Goal: Check status: Check status

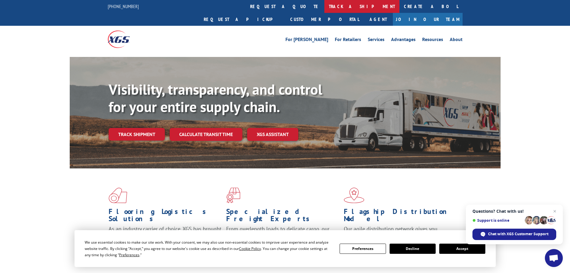
click at [324, 7] on link "track a shipment" at bounding box center [361, 6] width 75 height 13
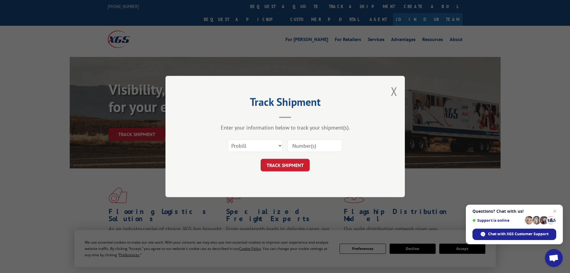
click at [301, 146] on input at bounding box center [314, 145] width 55 height 13
paste input "3987261"
type input "3987261"
click at [286, 165] on button "TRACK SHIPMENT" at bounding box center [285, 165] width 49 height 13
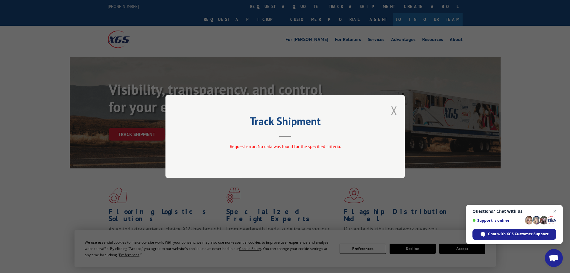
click at [395, 109] on button "Close modal" at bounding box center [394, 110] width 7 height 16
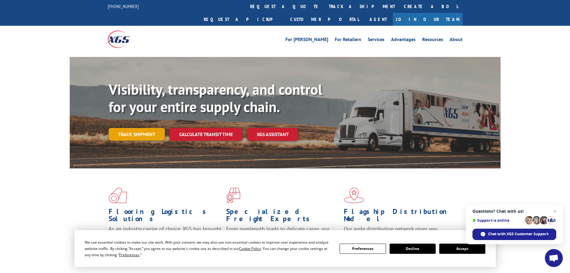
click at [146, 128] on link "Track shipment" at bounding box center [137, 134] width 56 height 13
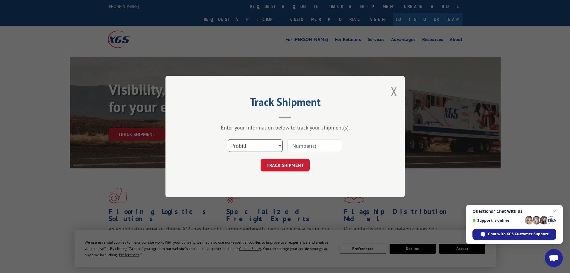
click at [251, 144] on select "Select category... Probill BOL PO" at bounding box center [255, 145] width 55 height 13
select select "bol"
click at [228, 139] on select "Select category... Probill BOL PO" at bounding box center [255, 145] width 55 height 13
click at [314, 141] on input at bounding box center [314, 145] width 55 height 13
paste input "3987261"
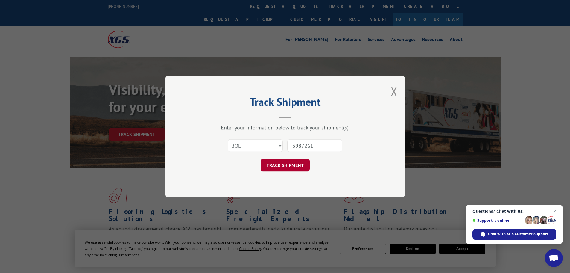
type input "3987261"
click at [304, 160] on button "TRACK SHIPMENT" at bounding box center [285, 165] width 49 height 13
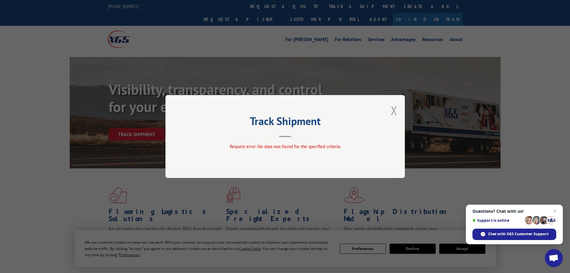
click at [392, 110] on button "Close modal" at bounding box center [394, 110] width 7 height 16
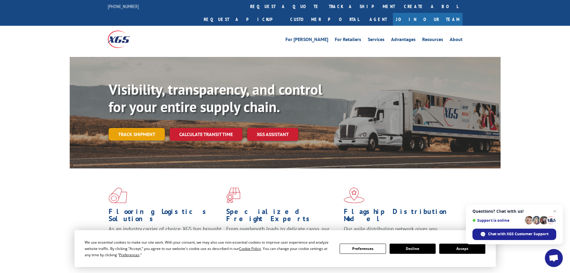
click at [128, 128] on link "Track shipment" at bounding box center [137, 134] width 56 height 13
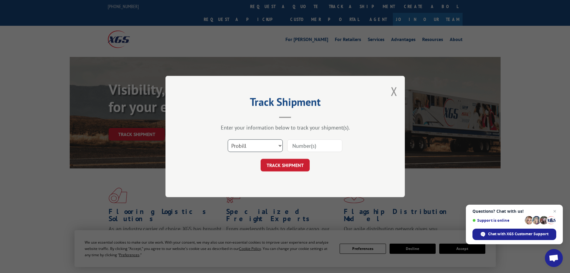
click at [252, 144] on select "Select category... Probill BOL PO" at bounding box center [255, 145] width 55 height 13
click at [228, 139] on select "Select category... Probill BOL PO" at bounding box center [255, 145] width 55 height 13
click at [291, 148] on input at bounding box center [314, 145] width 55 height 13
paste input "3987261"
type input "3987261"
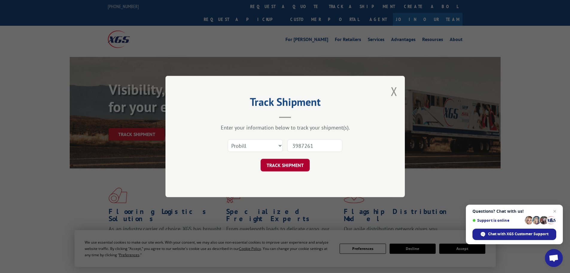
click at [269, 163] on button "TRACK SHIPMENT" at bounding box center [285, 165] width 49 height 13
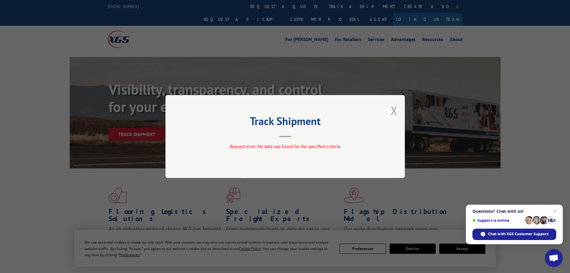
click at [392, 110] on button "Close modal" at bounding box center [394, 110] width 7 height 16
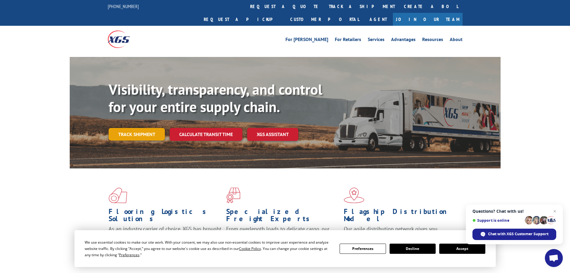
click at [129, 128] on link "Track shipment" at bounding box center [137, 134] width 56 height 13
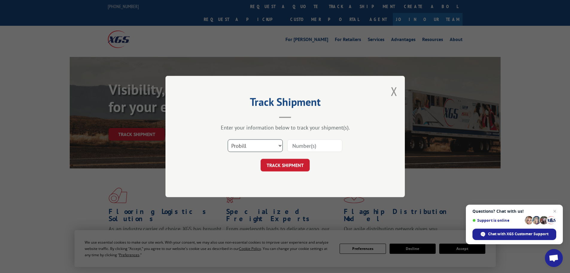
click at [266, 149] on select "Select category... Probill BOL PO" at bounding box center [255, 145] width 55 height 13
select select "bol"
click at [228, 139] on select "Select category... Probill BOL PO" at bounding box center [255, 145] width 55 height 13
click at [313, 146] on input at bounding box center [314, 145] width 55 height 13
click at [314, 147] on input at bounding box center [314, 145] width 55 height 13
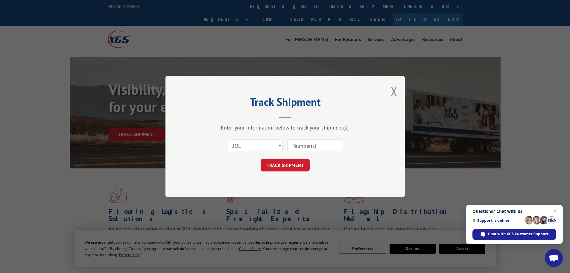
click at [310, 146] on input at bounding box center [314, 145] width 55 height 13
drag, startPoint x: 310, startPoint y: 146, endPoint x: 286, endPoint y: 163, distance: 29.2
click at [286, 163] on button "TRACK SHIPMENT" at bounding box center [285, 165] width 49 height 13
click at [301, 151] on input at bounding box center [314, 145] width 55 height 13
paste input "3987261"
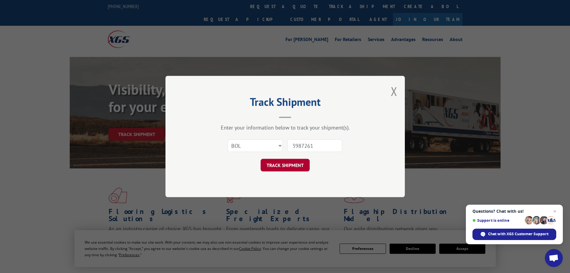
type input "3987261"
click at [285, 165] on button "TRACK SHIPMENT" at bounding box center [285, 165] width 49 height 13
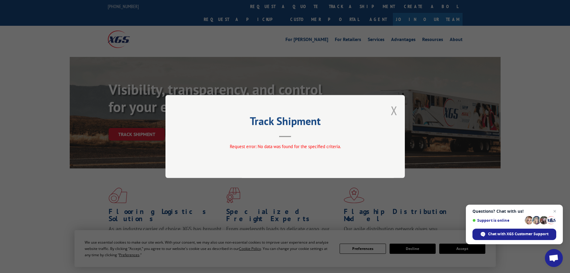
click at [392, 108] on button "Close modal" at bounding box center [394, 110] width 7 height 16
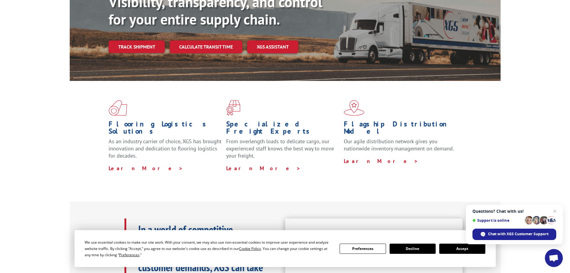
scroll to position [90, 0]
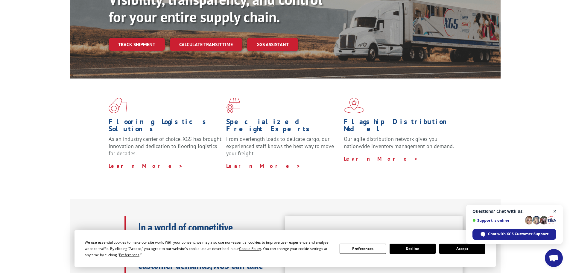
click at [555, 211] on span "Close chat" at bounding box center [554, 210] width 7 height 7
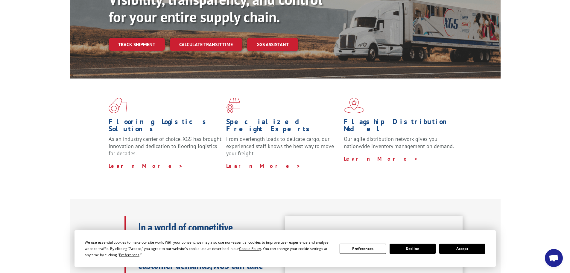
click at [453, 247] on button "Accept" at bounding box center [462, 248] width 46 height 10
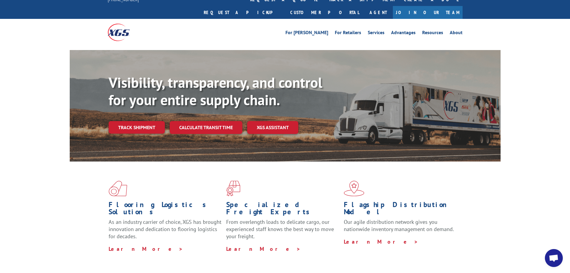
scroll to position [0, 0]
